Goal: Transaction & Acquisition: Purchase product/service

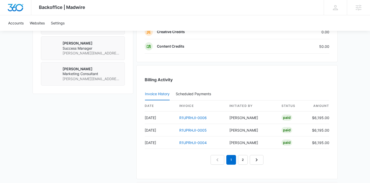
scroll to position [555, 0]
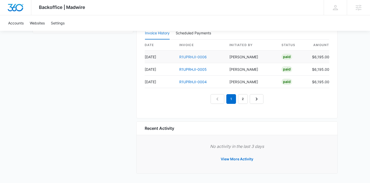
click at [194, 56] on link "R1UPRHJI-0006" at bounding box center [192, 57] width 27 height 4
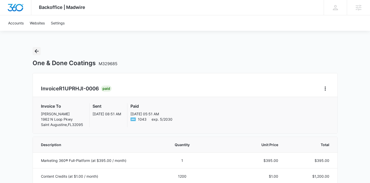
click at [40, 52] on button "Back" at bounding box center [37, 51] width 8 height 8
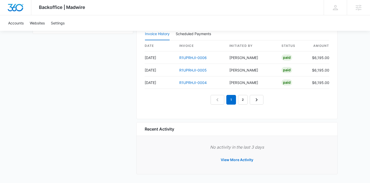
scroll to position [555, 0]
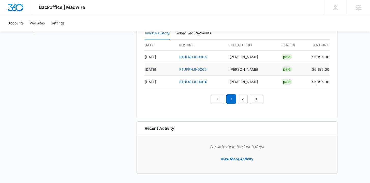
click at [186, 68] on link "R1UPRHJI-0005" at bounding box center [192, 69] width 27 height 4
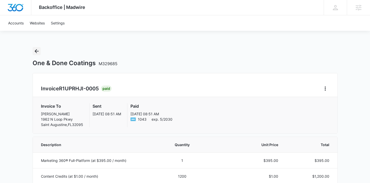
click at [39, 51] on icon "Back" at bounding box center [37, 51] width 6 height 6
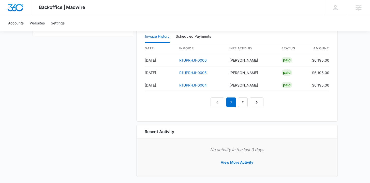
scroll to position [555, 0]
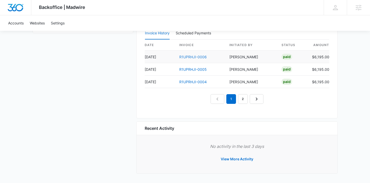
click at [182, 55] on link "R1UPRHJI-0006" at bounding box center [192, 57] width 27 height 4
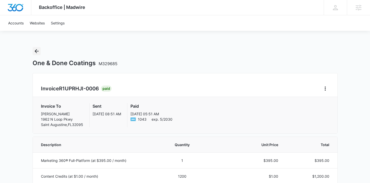
click at [35, 52] on icon "Back" at bounding box center [37, 51] width 6 height 6
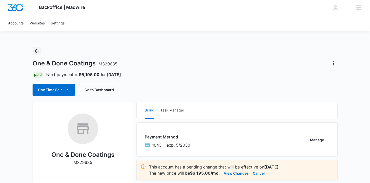
click at [36, 51] on icon "Back" at bounding box center [37, 51] width 4 height 4
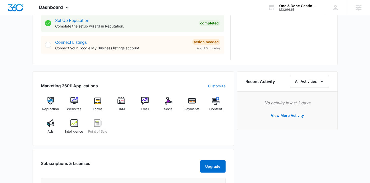
scroll to position [262, 0]
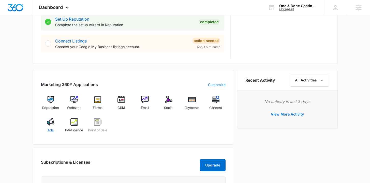
click at [52, 130] on span "Ads" at bounding box center [51, 130] width 6 height 5
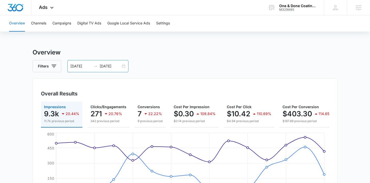
click at [124, 66] on div "08/12/2025 08/26/2025" at bounding box center [97, 66] width 61 height 12
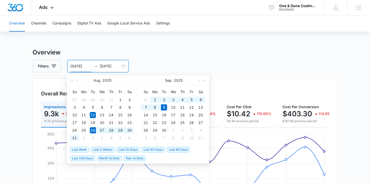
click at [98, 150] on span "Last 2 Weeks" at bounding box center [102, 150] width 23 height 6
type input "08/26/2025"
type input "09/09/2025"
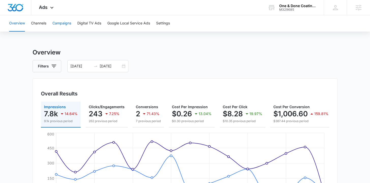
click at [58, 22] on button "Campaigns" at bounding box center [61, 23] width 19 height 16
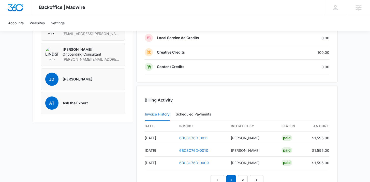
scroll to position [477, 0]
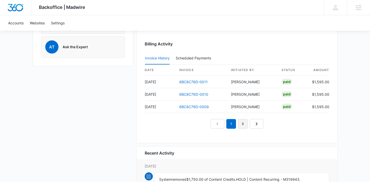
click at [246, 125] on link "2" at bounding box center [243, 124] width 10 height 10
click at [226, 122] on link "1" at bounding box center [226, 124] width 10 height 10
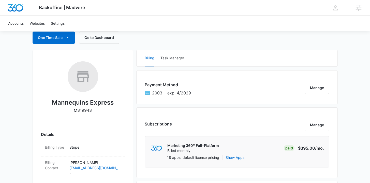
scroll to position [0, 0]
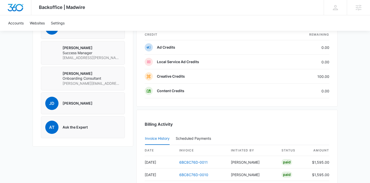
scroll to position [436, 0]
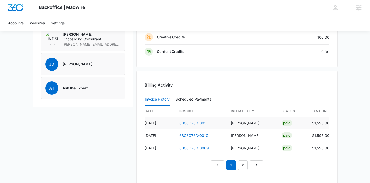
click at [201, 124] on link "6BC8C76D-0011" at bounding box center [193, 123] width 28 height 4
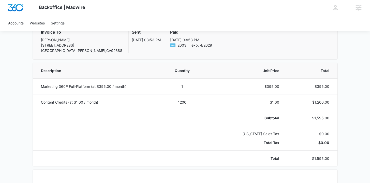
scroll to position [80, 0]
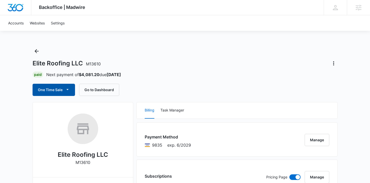
click at [53, 90] on button "One Time Sale" at bounding box center [54, 90] width 42 height 12
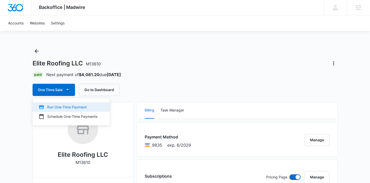
click at [56, 106] on div "Run One-Time Payment" at bounding box center [68, 106] width 59 height 5
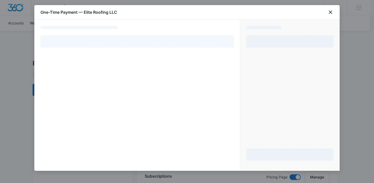
select select "pm_1PtaRXA4n8RTgNjUt8BxygLQ"
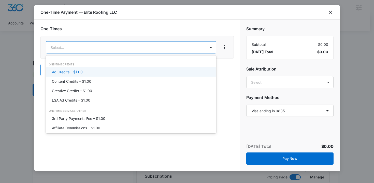
click at [123, 73] on div "Ad Credits – $1.00" at bounding box center [130, 71] width 157 height 5
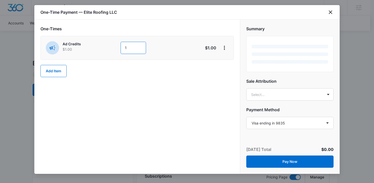
click at [136, 47] on input "1" at bounding box center [133, 48] width 25 height 12
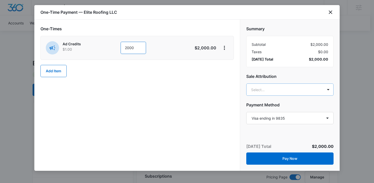
type input "2000"
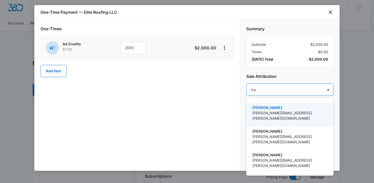
type input "trav"
click at [279, 108] on p "[PERSON_NAME]" at bounding box center [289, 107] width 74 height 5
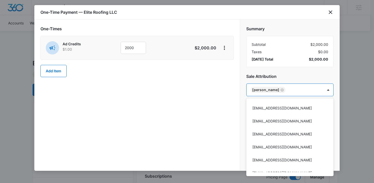
click at [197, 105] on div at bounding box center [187, 91] width 374 height 183
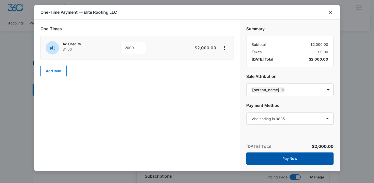
click at [266, 159] on button "Pay Now" at bounding box center [289, 158] width 87 height 12
